Goal: Obtain resource: Obtain resource

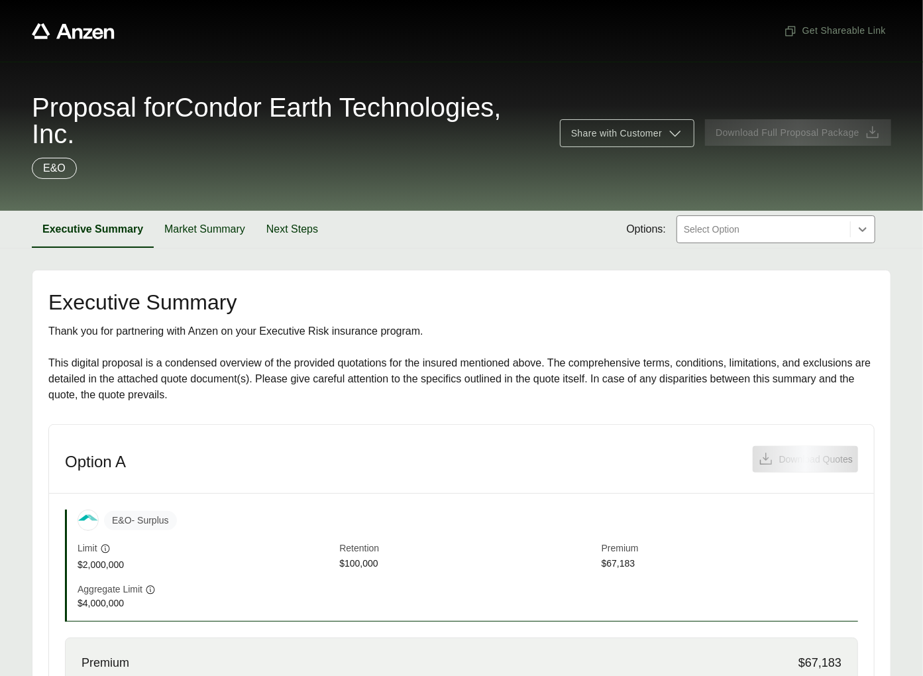
scroll to position [288, 0]
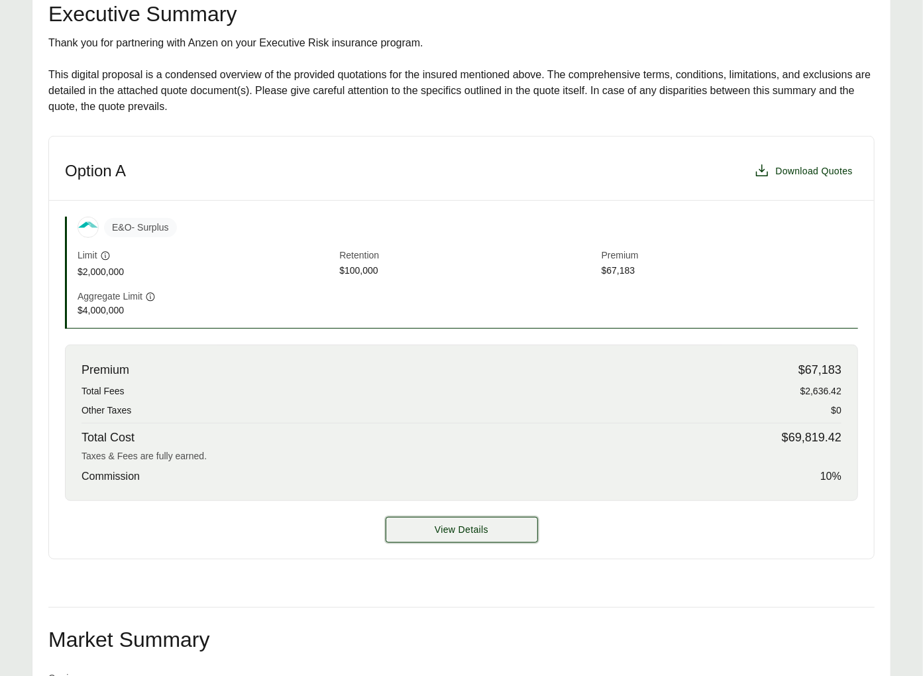
click at [409, 532] on button "View Details" at bounding box center [462, 530] width 152 height 26
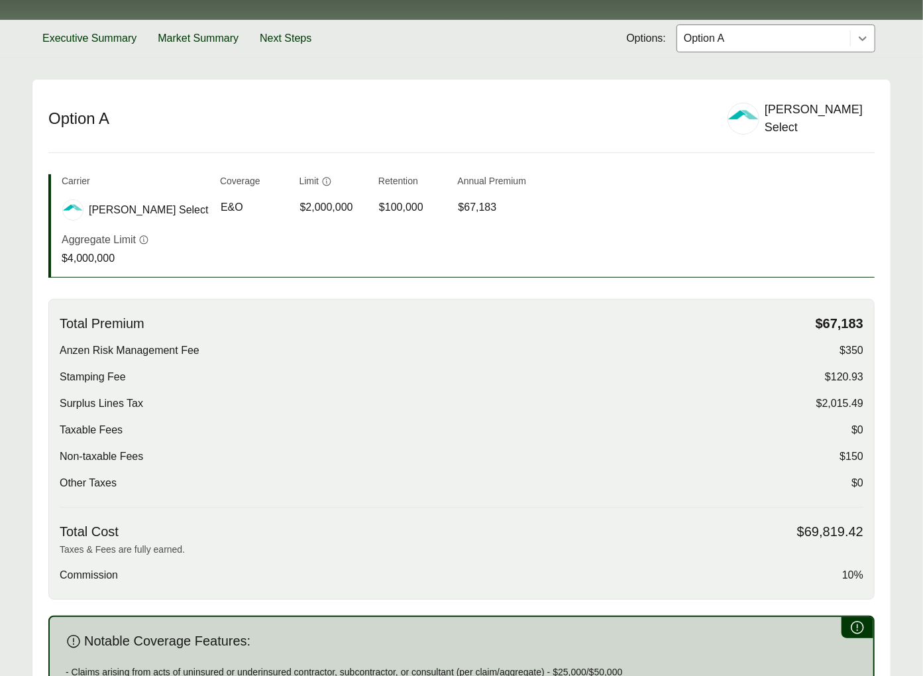
scroll to position [189, 0]
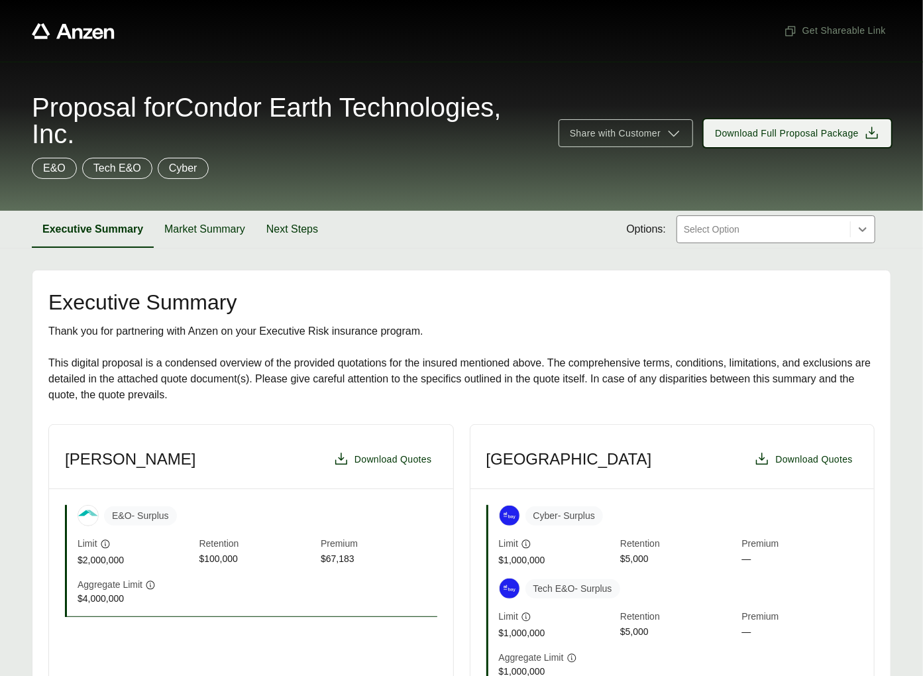
click at [768, 137] on span "Download Full Proposal Package" at bounding box center [787, 134] width 144 height 14
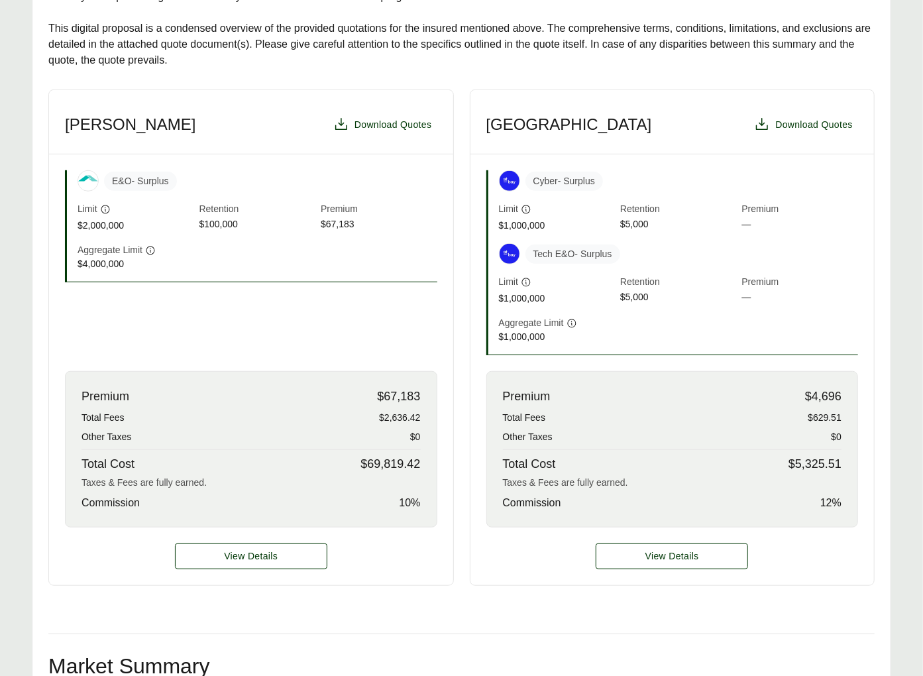
scroll to position [344, 0]
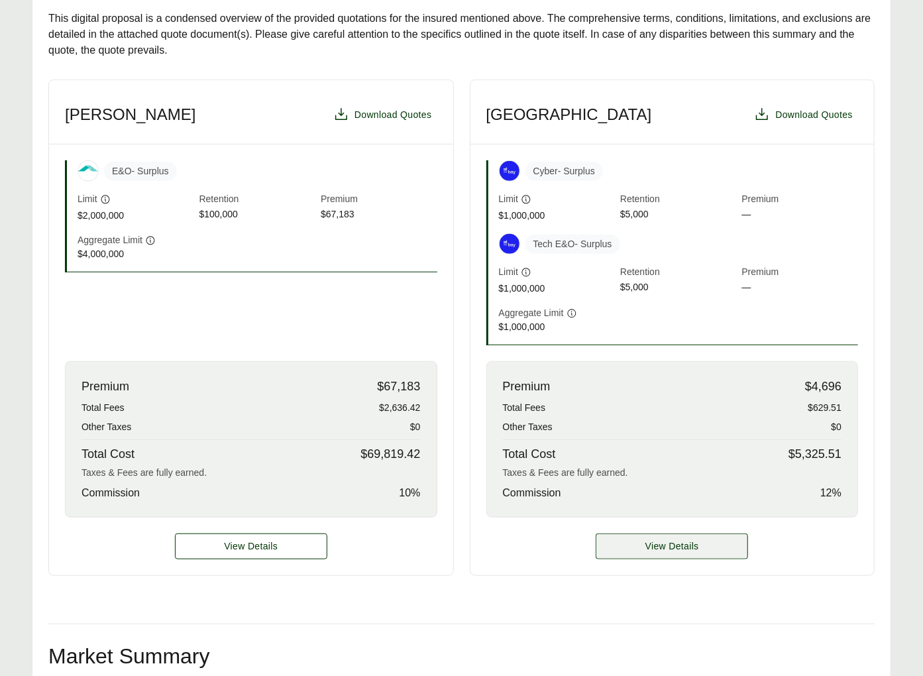
click at [692, 546] on span "View Details" at bounding box center [672, 546] width 54 height 14
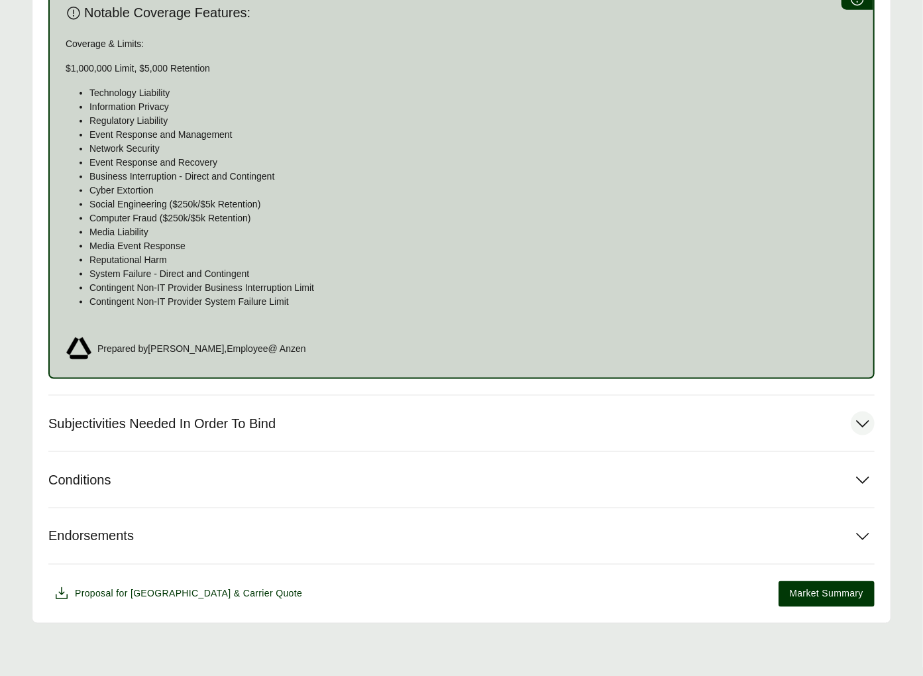
click at [231, 427] on span "Subjectivities Needed In Order To Bind" at bounding box center [161, 423] width 227 height 17
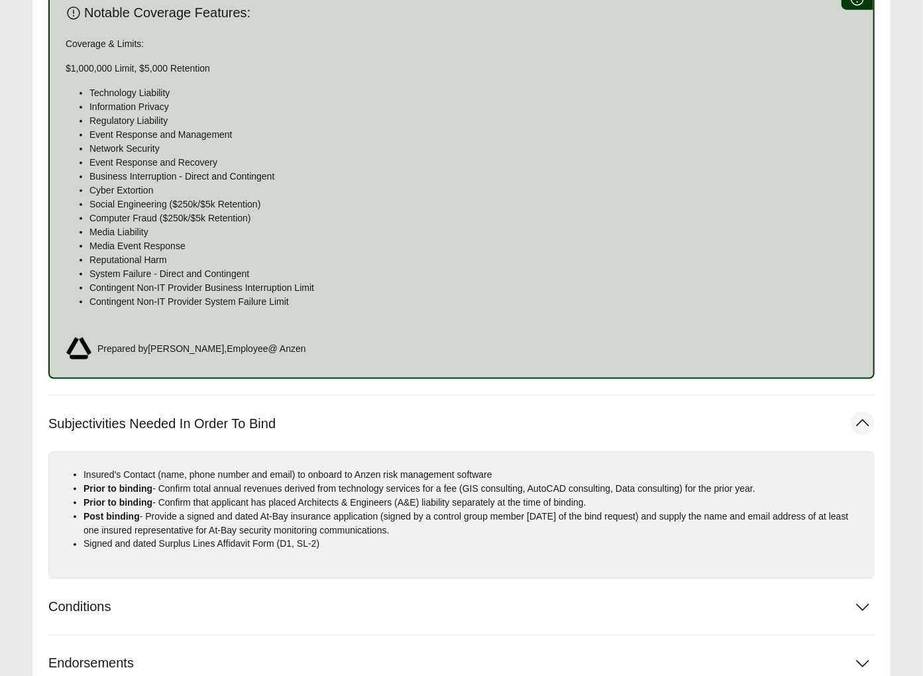
scroll to position [931, 0]
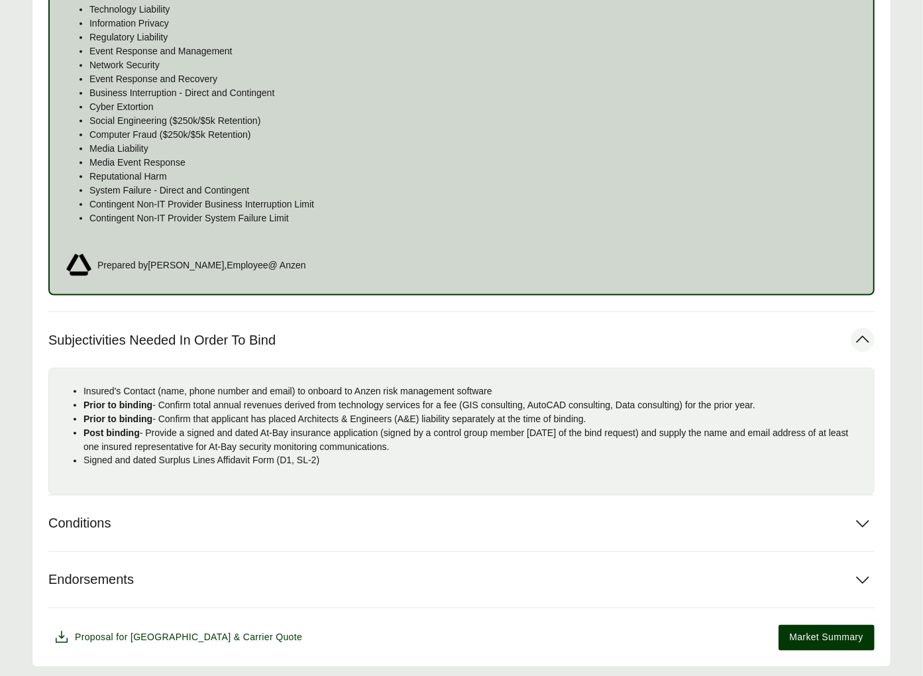
drag, startPoint x: 333, startPoint y: 466, endPoint x: 345, endPoint y: 466, distance: 11.9
click at [335, 467] on div "Insured's Contact (name, phone number and email) to onboard to Anzen risk manag…" at bounding box center [461, 431] width 826 height 127
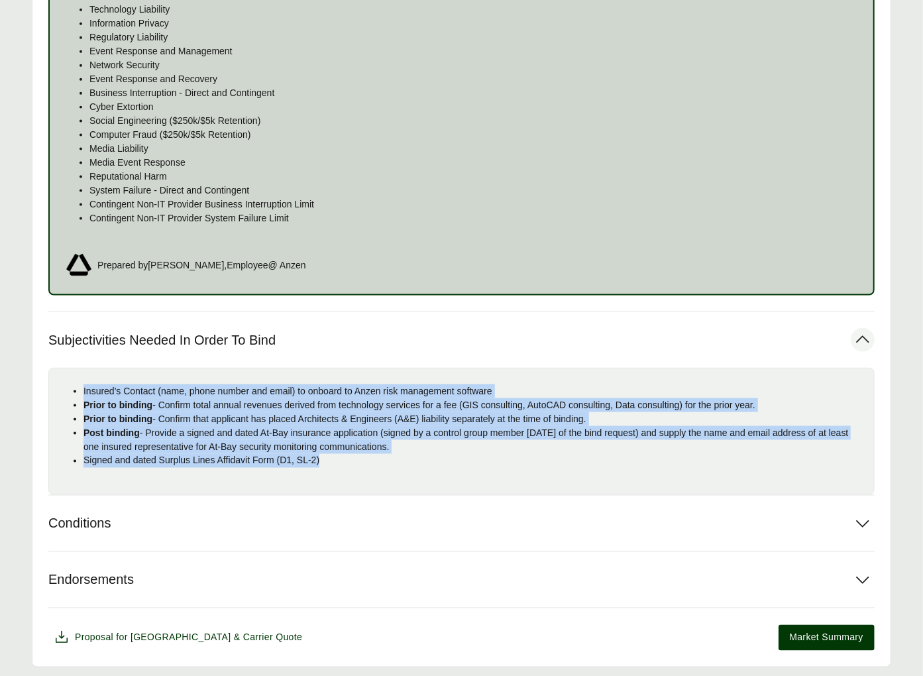
drag, startPoint x: 320, startPoint y: 454, endPoint x: 83, endPoint y: 392, distance: 245.0
click at [83, 392] on ul "Insured's Contact (name, phone number and email) to onboard to Anzen risk manag…" at bounding box center [462, 425] width 804 height 83
copy ul "Insured's Contact (name, phone number and email) to onboard to Anzen risk manag…"
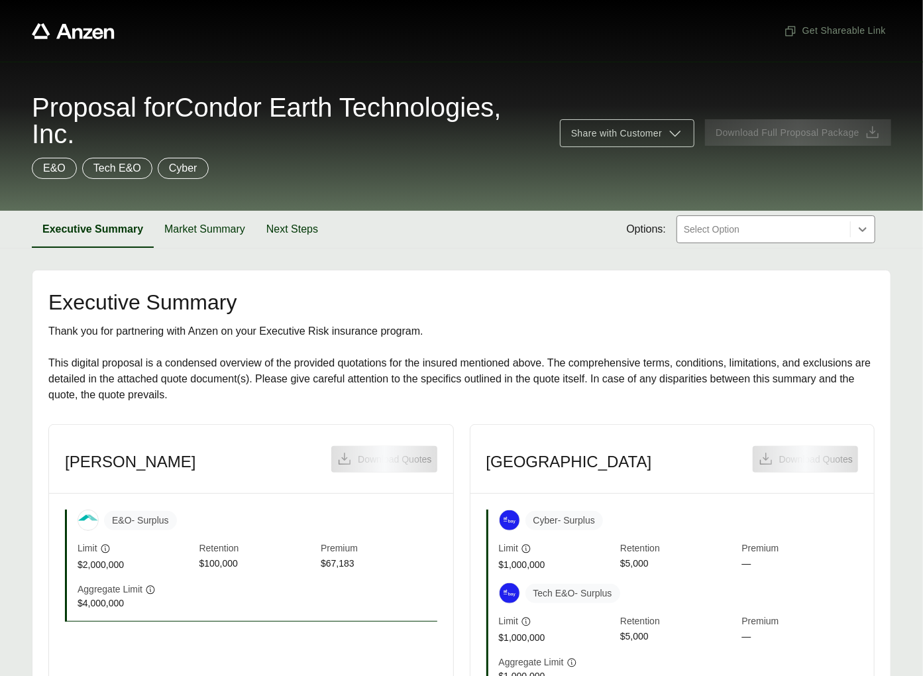
scroll to position [256, 0]
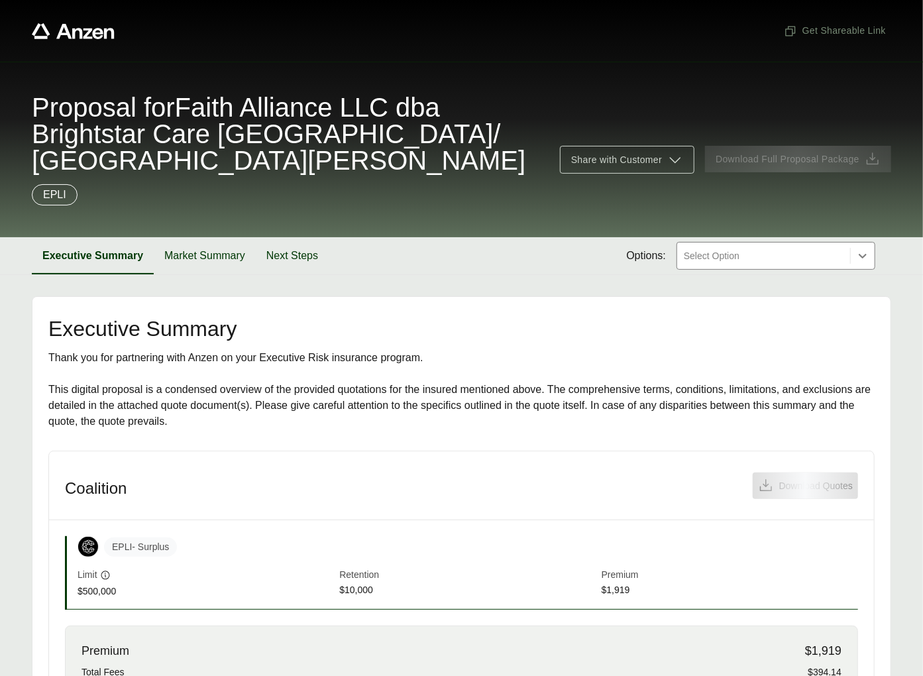
scroll to position [335, 0]
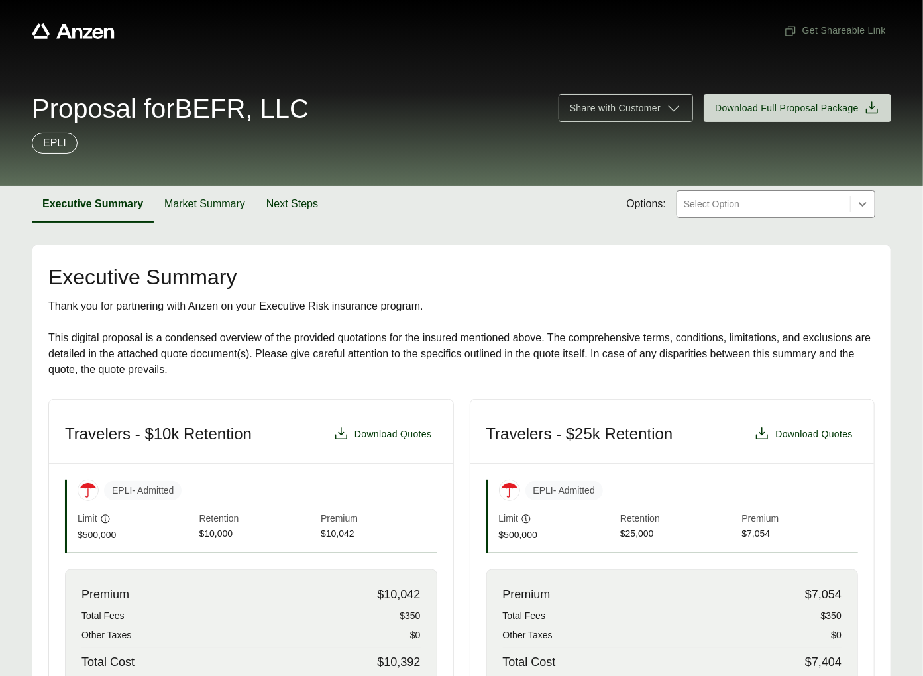
scroll to position [75, 0]
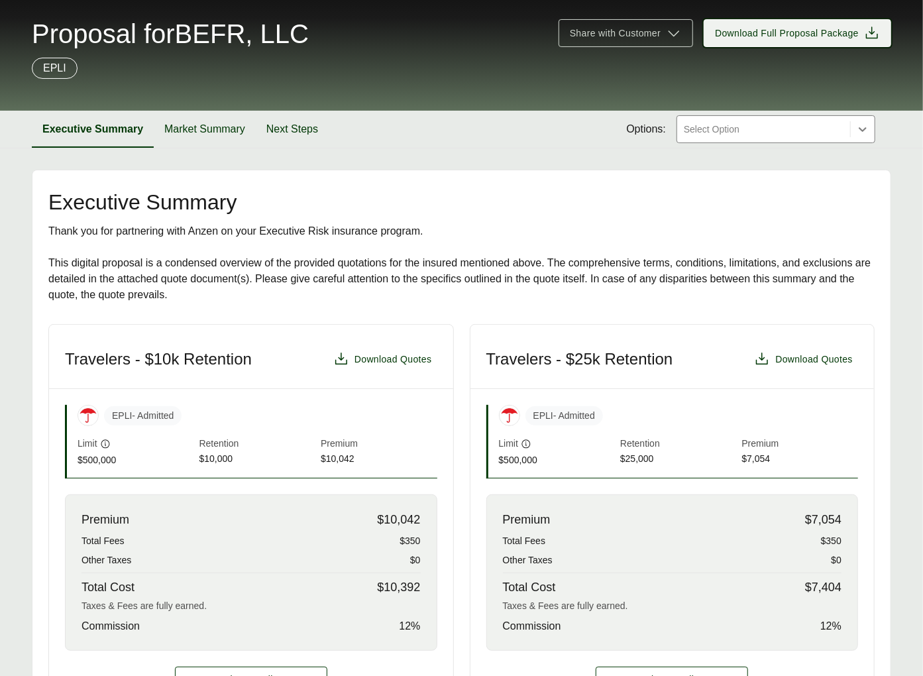
click at [786, 32] on span "Download Full Proposal Package" at bounding box center [787, 33] width 144 height 14
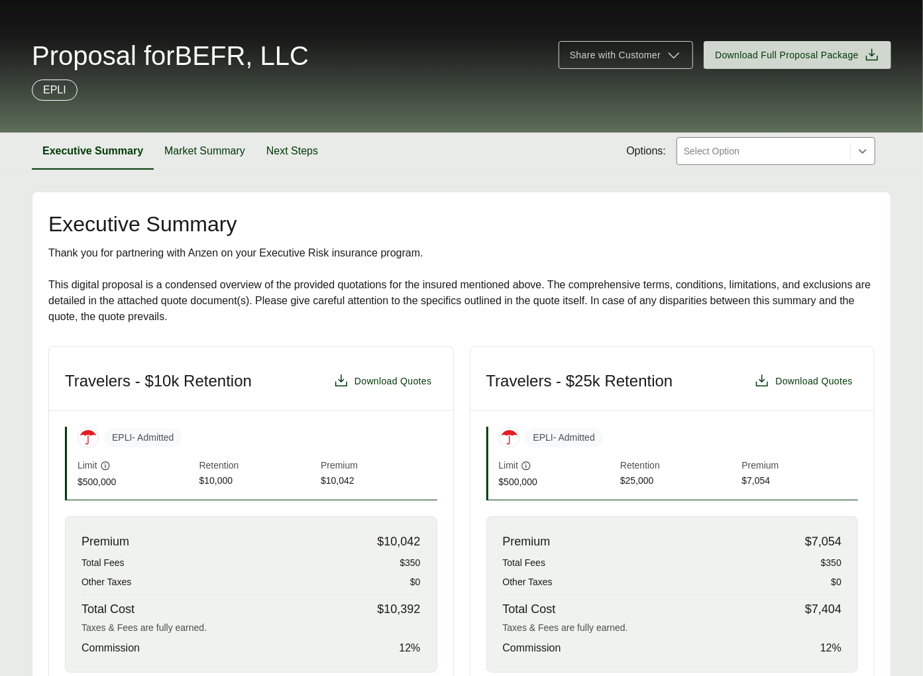
scroll to position [110, 0]
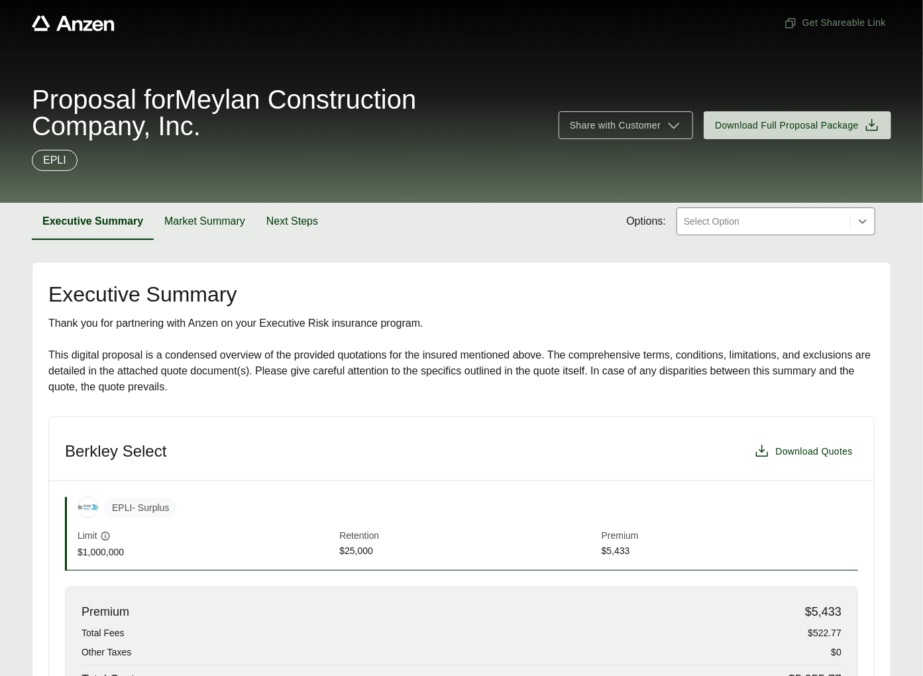
scroll to position [297, 0]
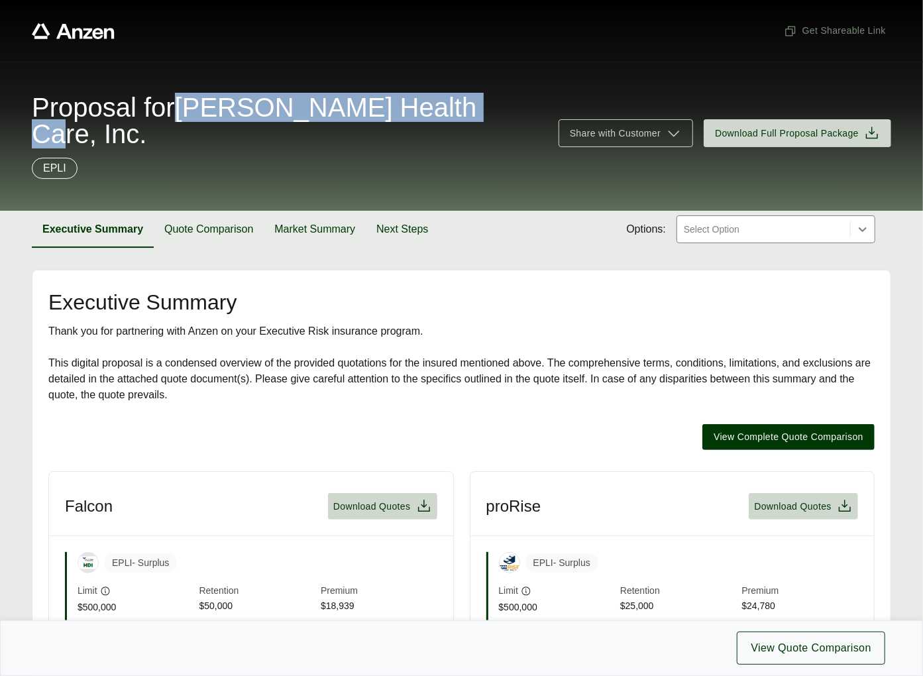
drag, startPoint x: 195, startPoint y: 110, endPoint x: 468, endPoint y: 110, distance: 272.3
click at [490, 109] on div "Proposal for [PERSON_NAME] Health Care, Inc." at bounding box center [287, 120] width 511 height 53
copy span "[PERSON_NAME] Health Care, Inc."
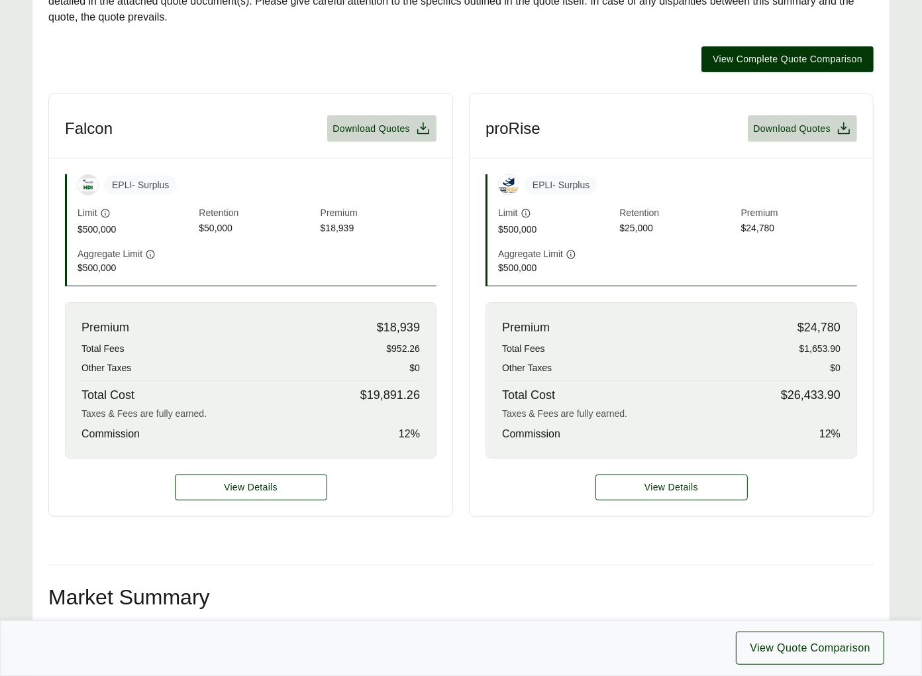
scroll to position [476, 0]
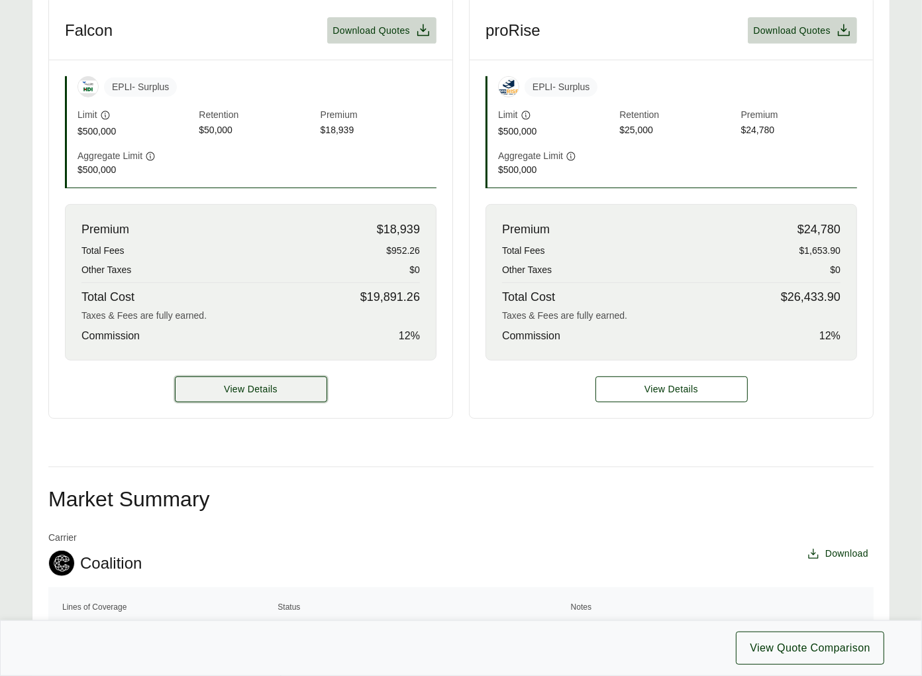
click at [297, 376] on button "View Details" at bounding box center [251, 389] width 152 height 26
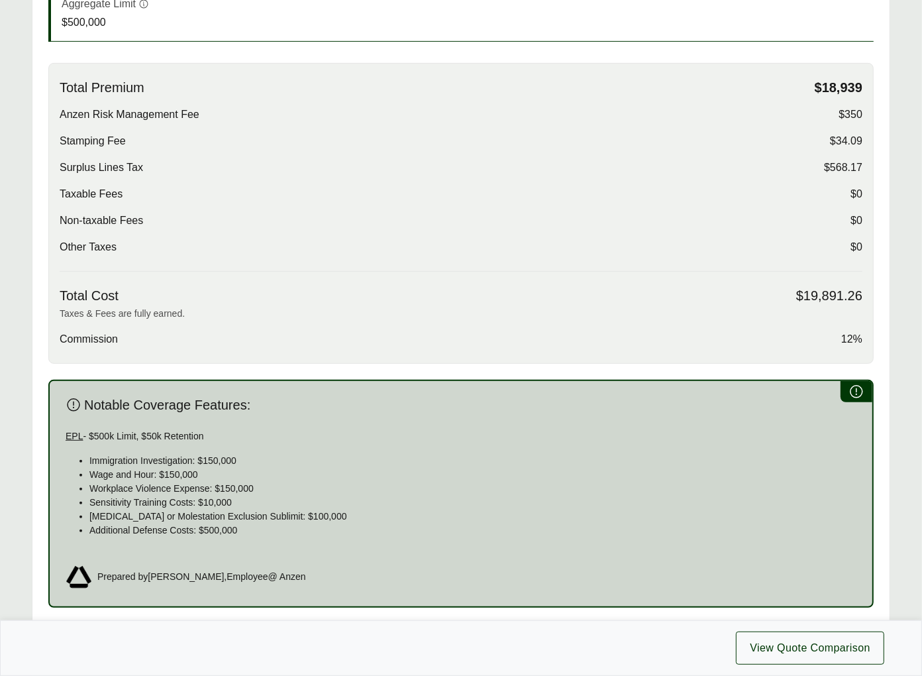
scroll to position [692, 0]
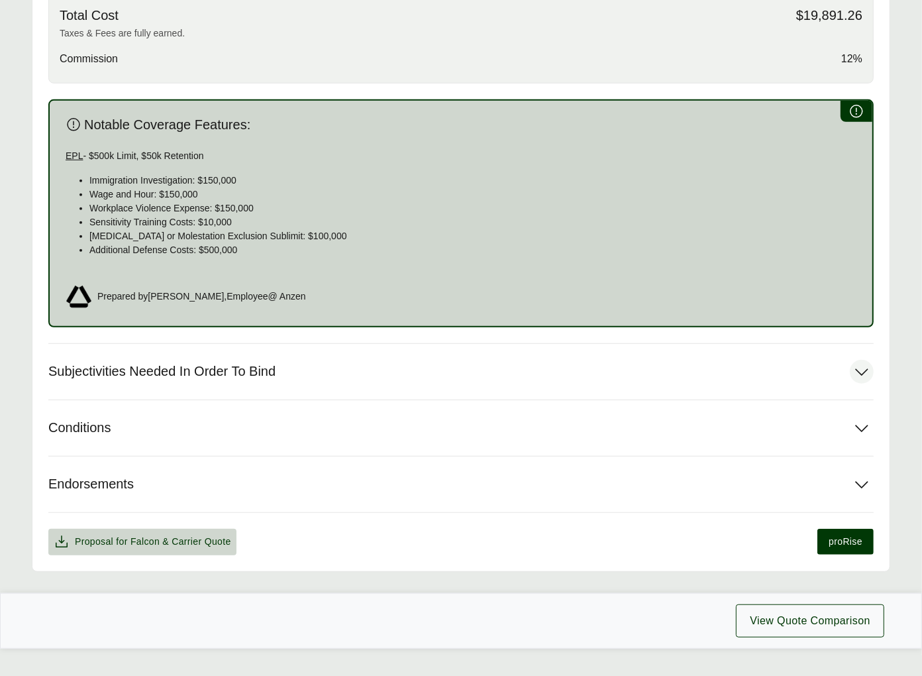
click at [322, 357] on button "Subjectivities Needed In Order To Bind" at bounding box center [460, 372] width 825 height 56
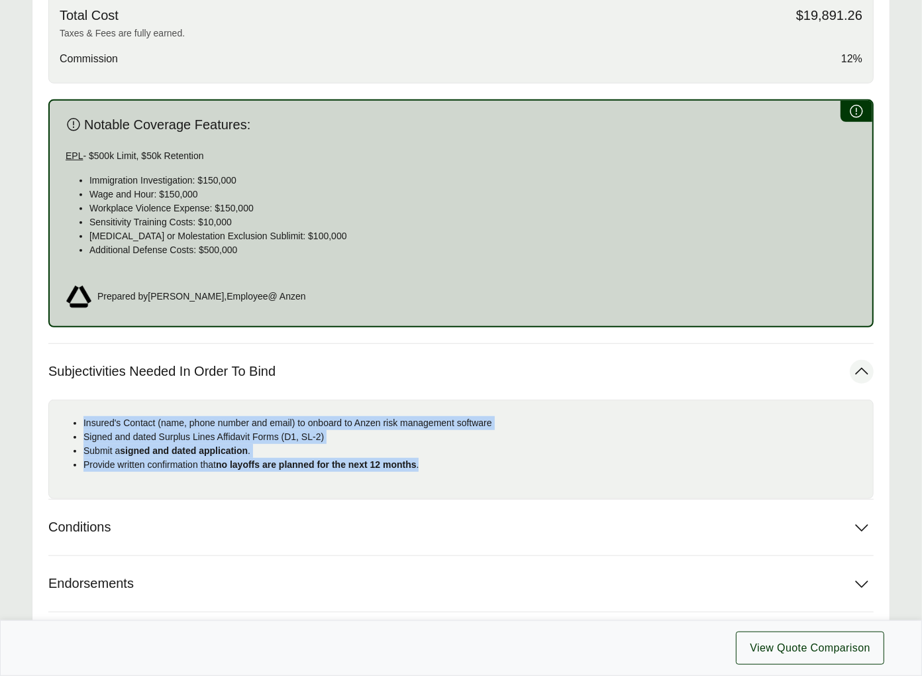
drag, startPoint x: 264, startPoint y: 416, endPoint x: 50, endPoint y: 385, distance: 216.9
click at [50, 399] on div "Insured's Contact (name, phone number and email) to onboard to Anzen risk manag…" at bounding box center [460, 448] width 825 height 99
copy ul "Insured's Contact (name, phone number and email) to onboard to Anzen risk manag…"
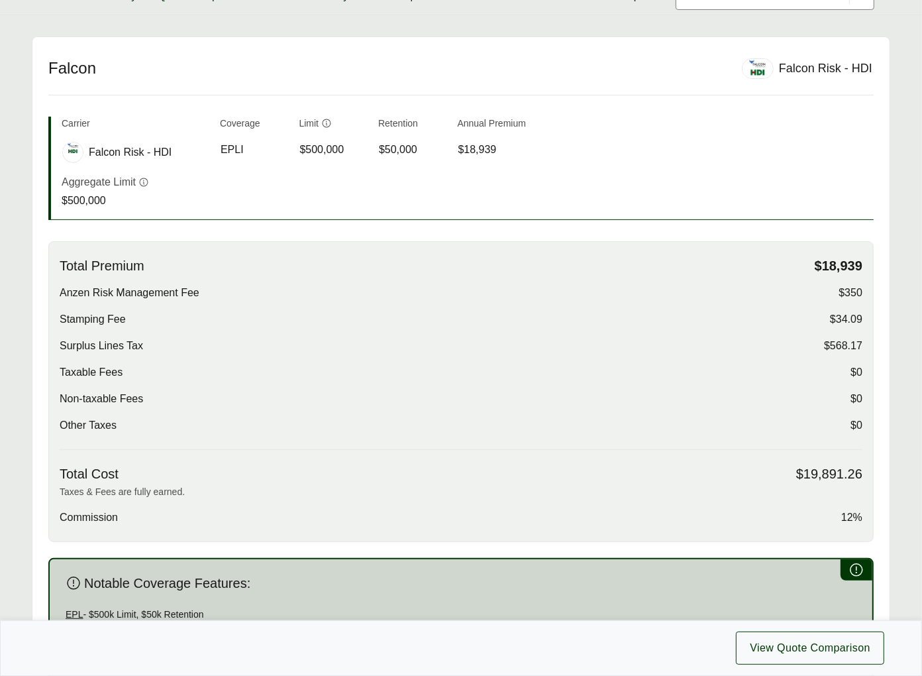
scroll to position [0, 0]
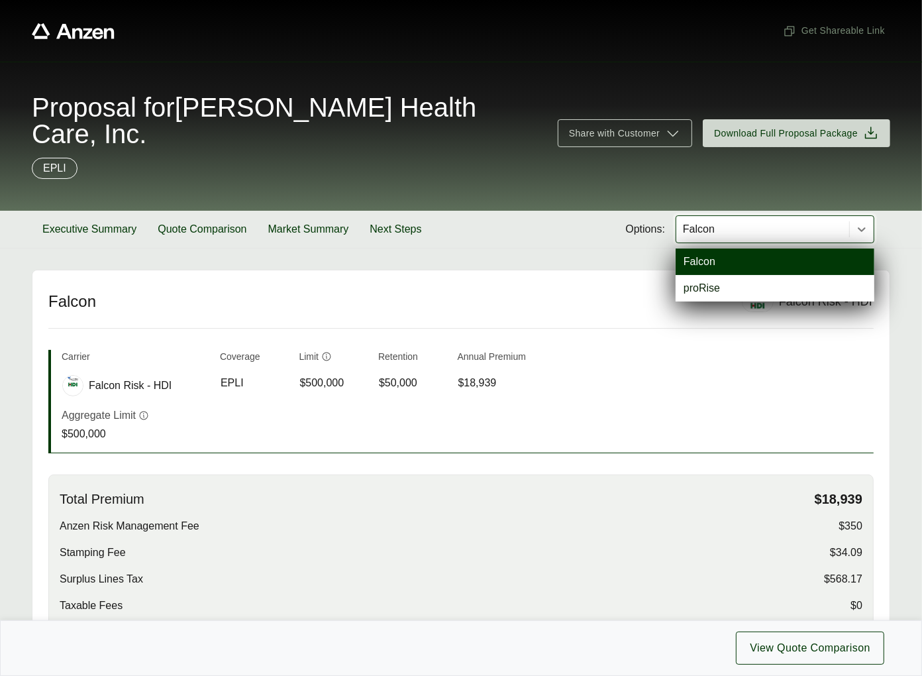
click at [721, 221] on div at bounding box center [763, 229] width 162 height 16
click at [705, 275] on div "proRise" at bounding box center [775, 288] width 199 height 26
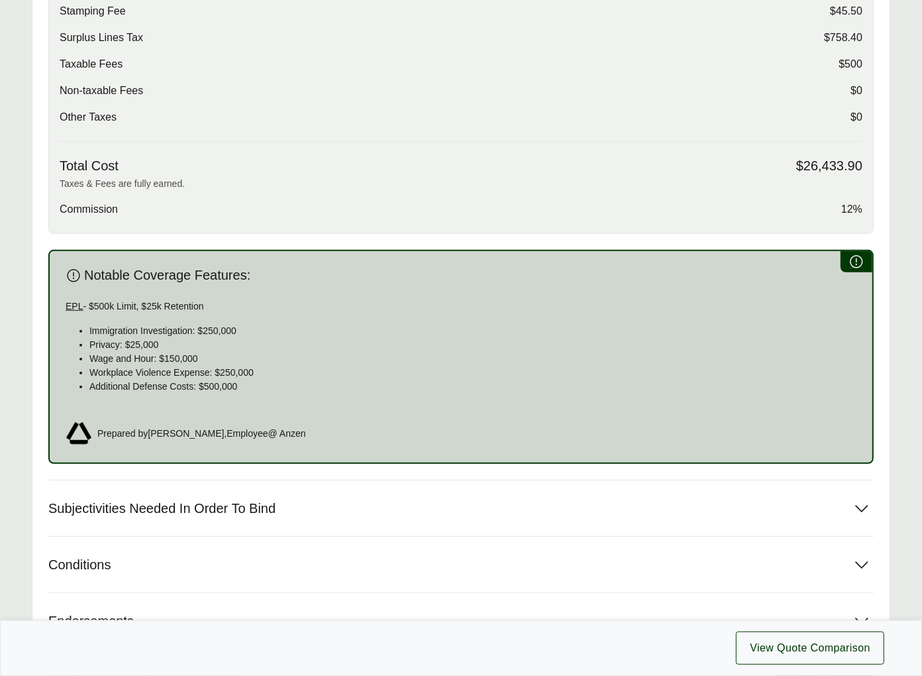
scroll to position [693, 0]
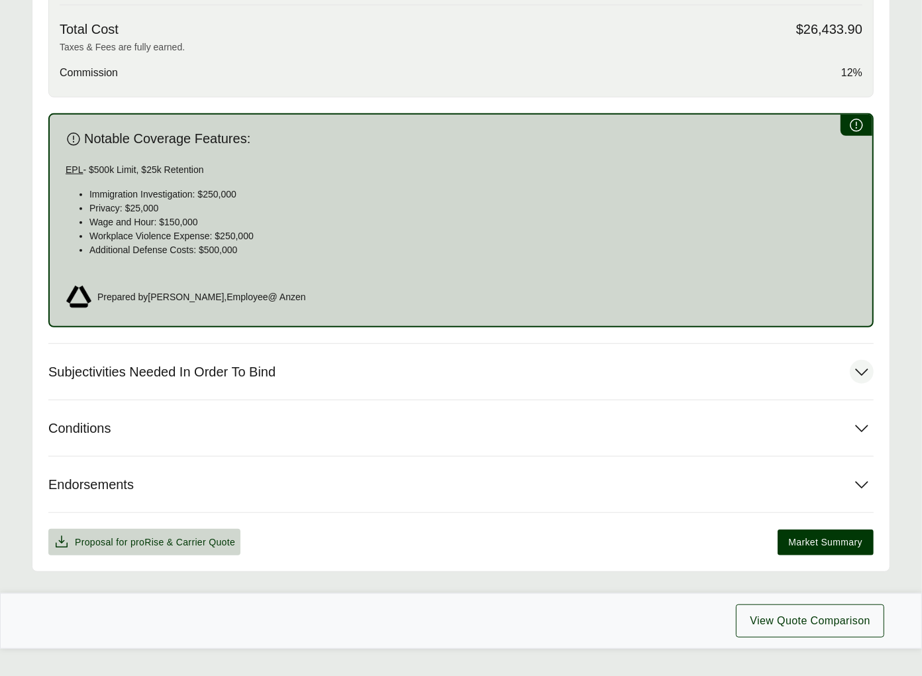
click at [196, 344] on button "Subjectivities Needed In Order To Bind" at bounding box center [460, 372] width 825 height 56
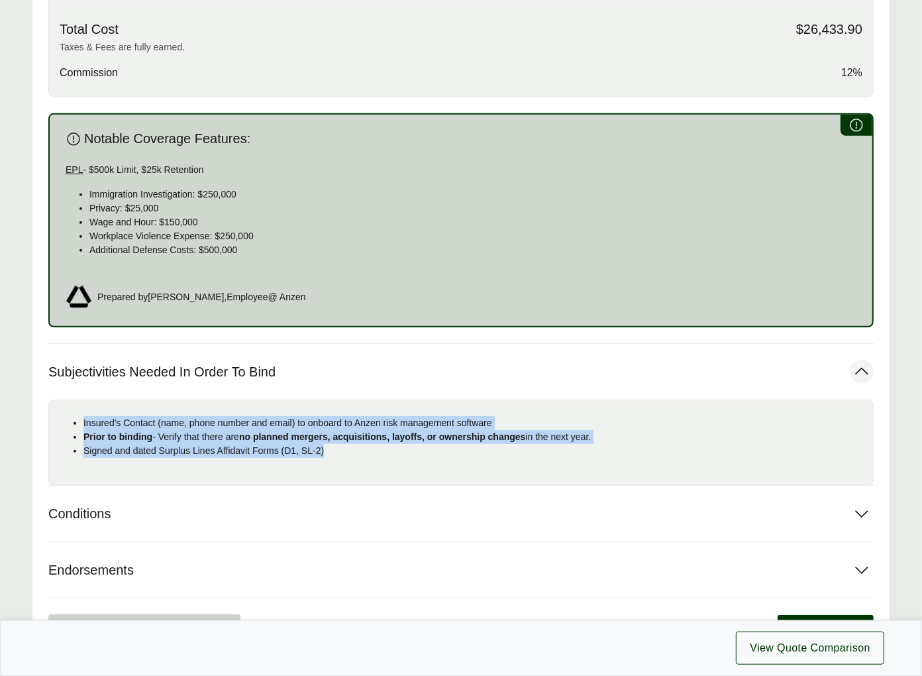
drag, startPoint x: 274, startPoint y: 411, endPoint x: 76, endPoint y: 393, distance: 198.2
click at [76, 416] on ul "Insured's Contact (name, phone number and email) to onboard to Anzen risk manag…" at bounding box center [461, 437] width 803 height 42
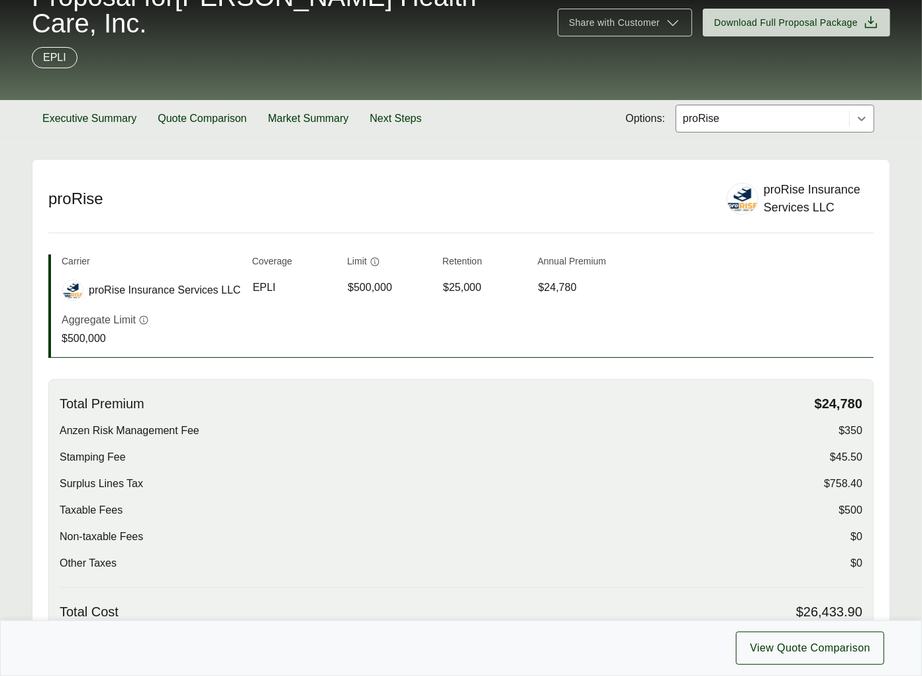
scroll to position [91, 0]
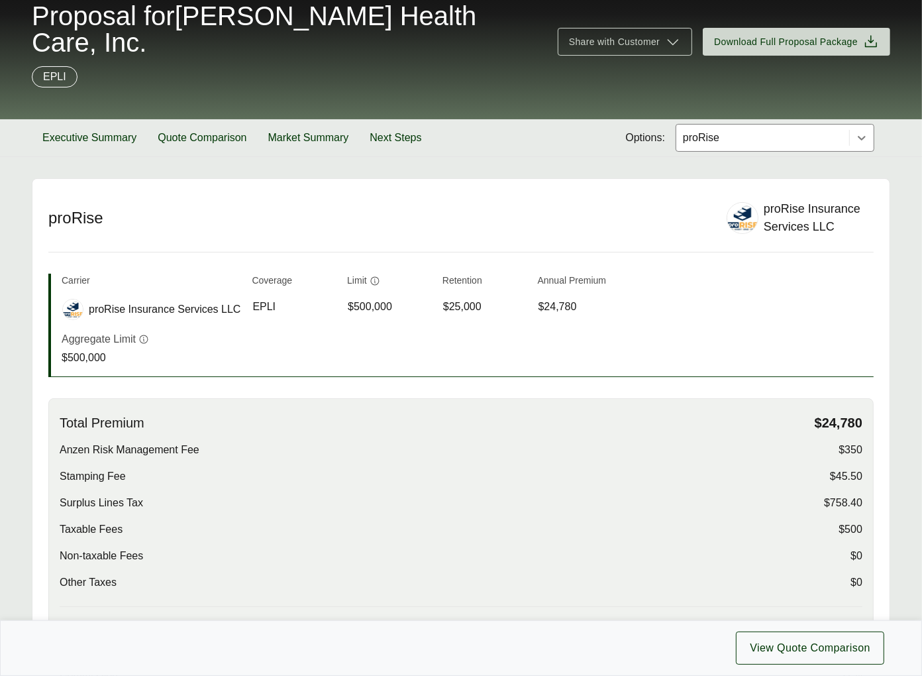
click at [755, 130] on div at bounding box center [763, 138] width 162 height 16
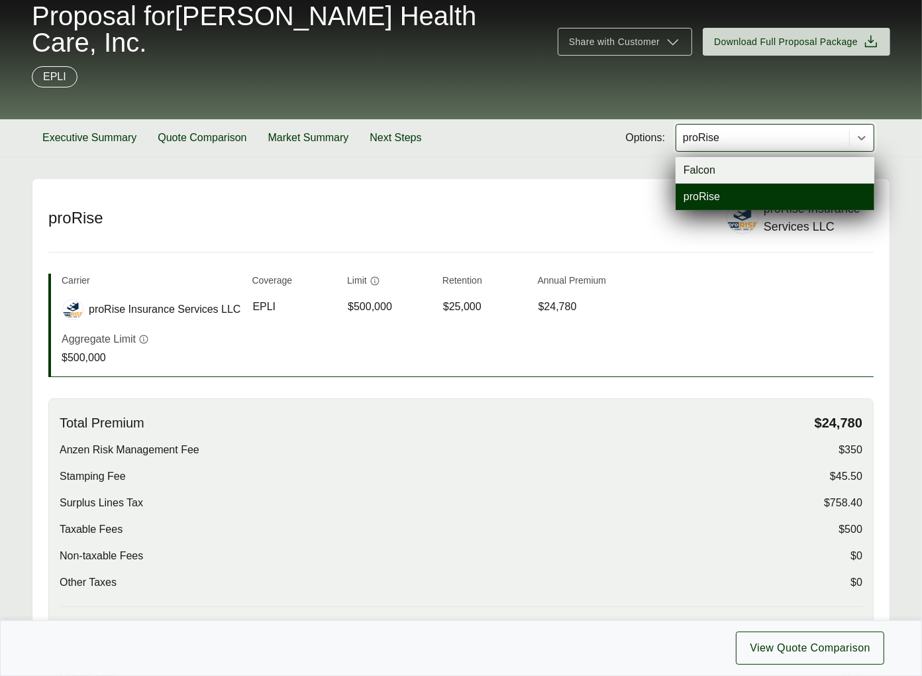
click at [739, 157] on div "Falcon" at bounding box center [775, 170] width 199 height 26
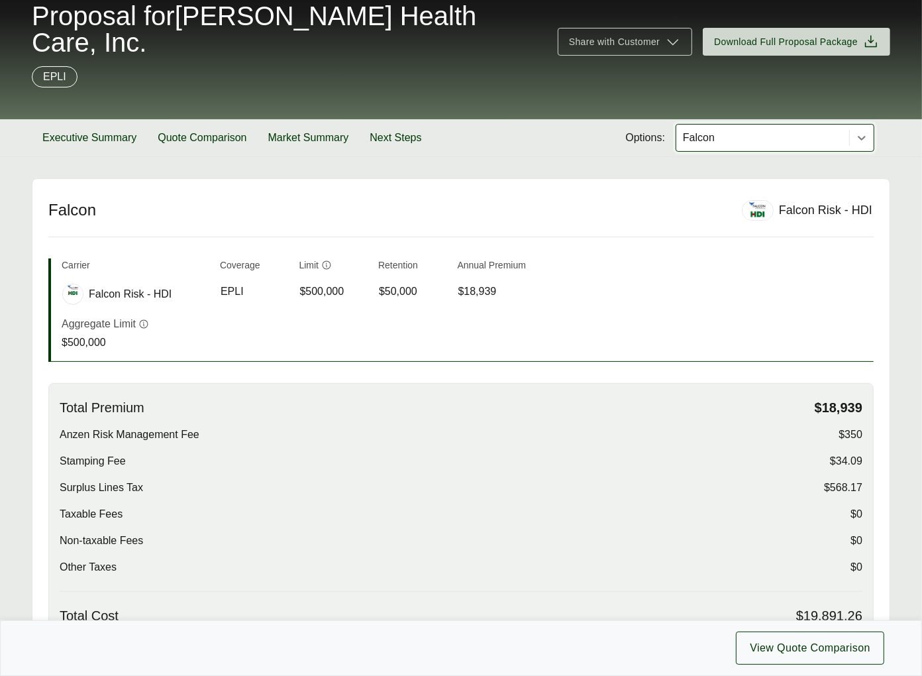
scroll to position [422, 0]
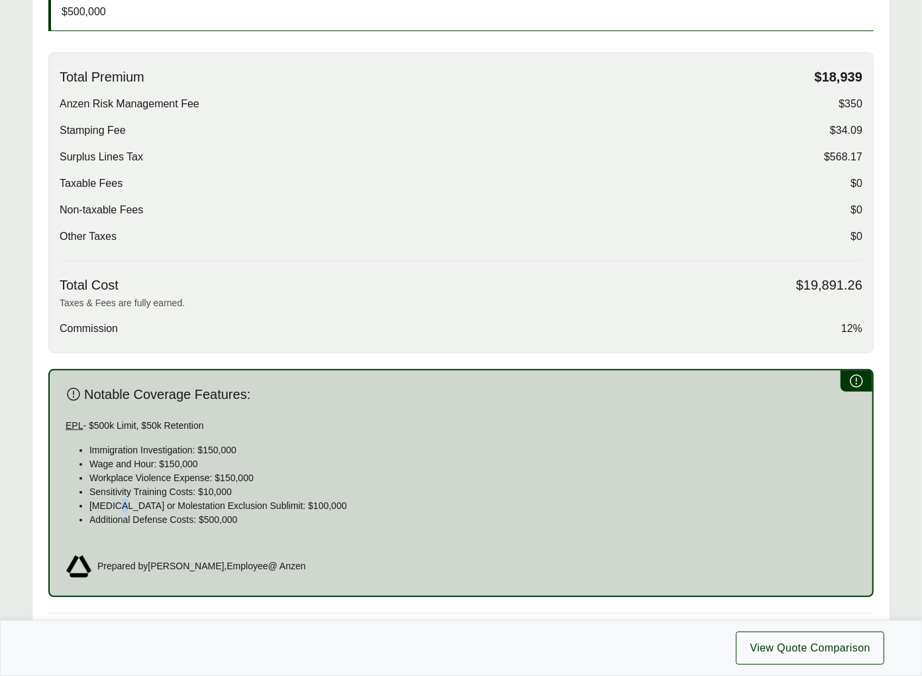
drag, startPoint x: 119, startPoint y: 484, endPoint x: 109, endPoint y: 484, distance: 10.6
click at [119, 499] on p "[MEDICAL_DATA] or Molestation Exclusion Sublimit: $100,000" at bounding box center [472, 506] width 767 height 14
drag, startPoint x: 91, startPoint y: 480, endPoint x: 216, endPoint y: 480, distance: 125.2
click at [216, 499] on p "[MEDICAL_DATA] or Molestation Exclusion Sublimit: $100,000" at bounding box center [472, 506] width 767 height 14
